Goal: Find specific page/section: Find specific page/section

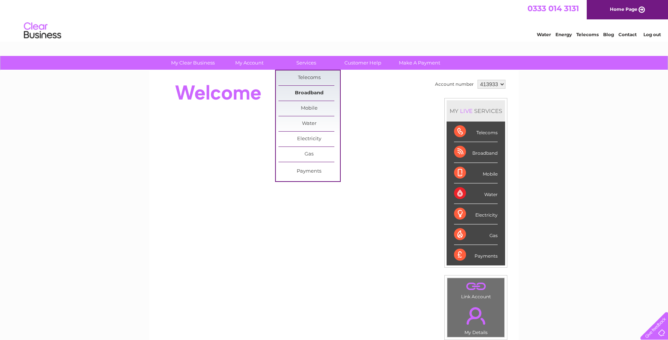
click at [306, 90] on link "Broadband" at bounding box center [310, 93] width 62 height 15
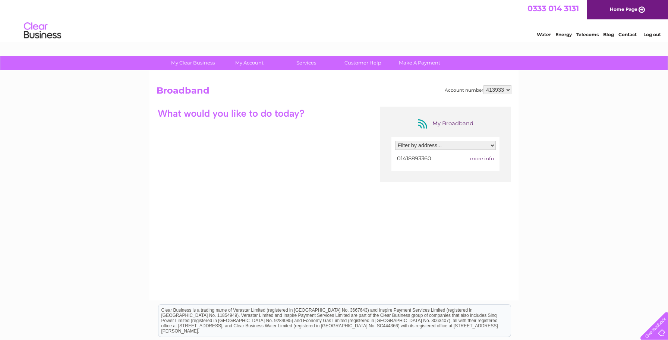
click at [415, 146] on select "Filter by address... [STREET_ADDRESS][PERSON_NAME]" at bounding box center [445, 145] width 101 height 9
select select "1566197"
click at [395, 141] on select "Filter by address... [STREET_ADDRESS][PERSON_NAME]" at bounding box center [445, 145] width 101 height 9
click at [413, 158] on div at bounding box center [445, 159] width 101 height 10
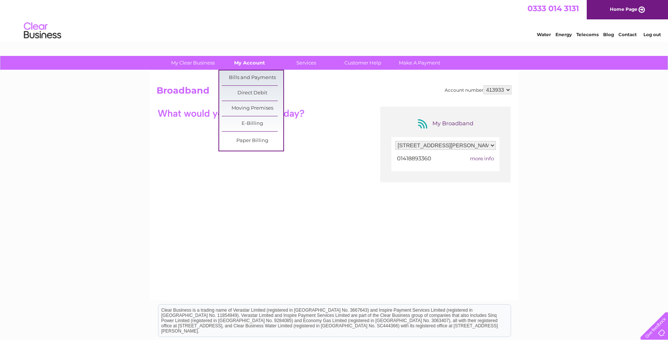
click at [254, 66] on link "My Account" at bounding box center [250, 63] width 62 height 14
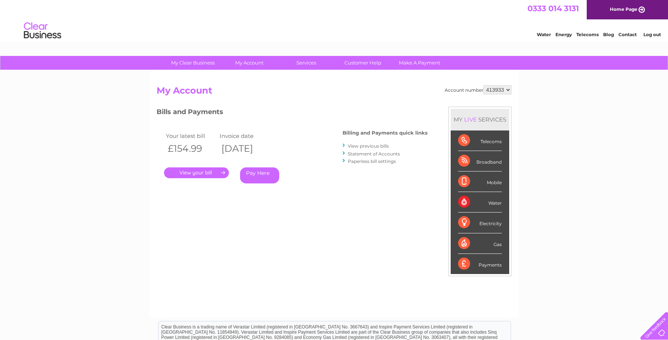
click at [480, 21] on div "Water Energy Telecoms Blog Contact Log out" at bounding box center [334, 31] width 668 height 24
